Goal: Information Seeking & Learning: Learn about a topic

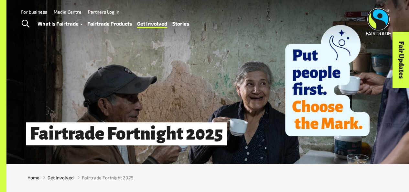
click at [181, 23] on link "Stories" at bounding box center [180, 23] width 17 height 9
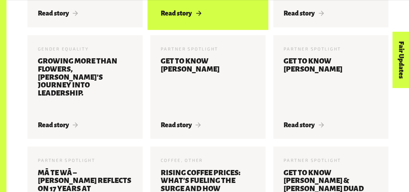
scroll to position [614, 0]
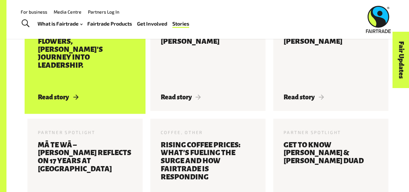
click at [107, 74] on h3 "Growing more than flowers, [PERSON_NAME]’s journey into leadership." at bounding box center [85, 57] width 94 height 56
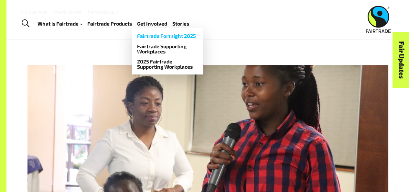
click at [169, 37] on link "Fairtrade Fortnight 2025" at bounding box center [167, 36] width 71 height 10
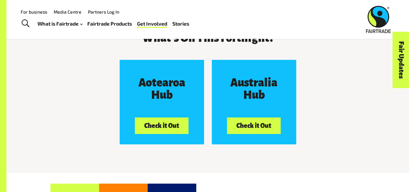
scroll to position [929, 0]
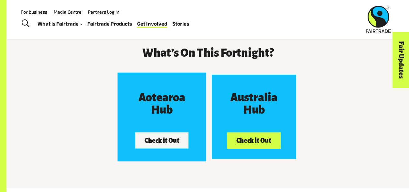
click at [188, 93] on h3 "Aotearoa Hub" at bounding box center [161, 104] width 63 height 25
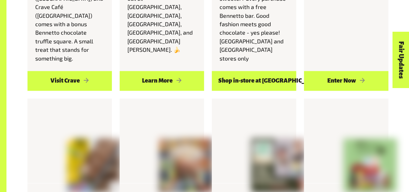
scroll to position [582, 0]
